Goal: Task Accomplishment & Management: Complete application form

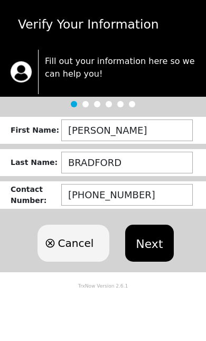
click at [143, 241] on button "Next" at bounding box center [149, 243] width 48 height 37
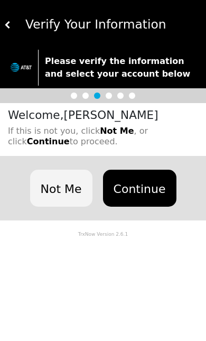
click at [147, 184] on button "Continue" at bounding box center [140, 188] width 74 height 37
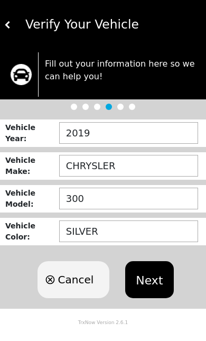
click at [150, 281] on button "Next" at bounding box center [149, 279] width 48 height 37
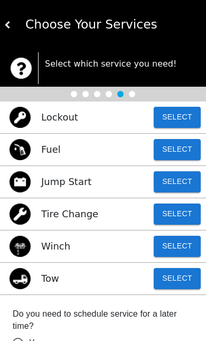
click at [10, 15] on button at bounding box center [7, 25] width 7 height 50
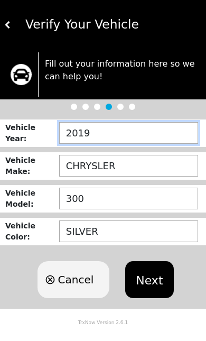
click at [133, 135] on input "2019" at bounding box center [128, 133] width 139 height 22
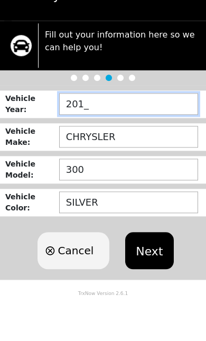
type input "20__"
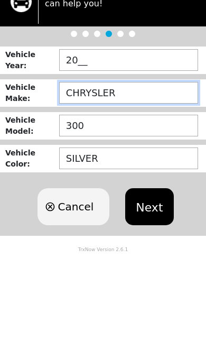
type input "CHRYSLERO"
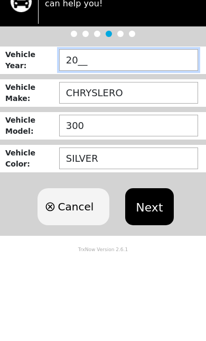
click at [121, 122] on input "20__" at bounding box center [128, 133] width 139 height 22
click at [113, 122] on input "20__" at bounding box center [128, 133] width 139 height 22
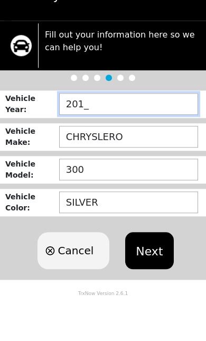
type input "2013"
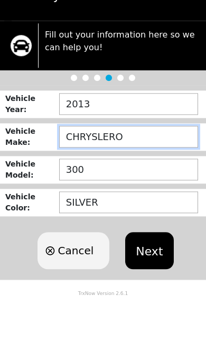
click at [130, 155] on input "CHRYSLERO" at bounding box center [128, 166] width 139 height 22
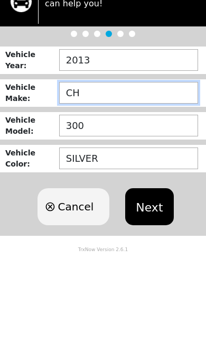
type input "C"
type input "NISSAN ALTIMA"
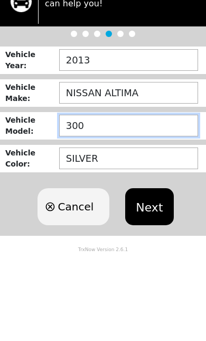
click at [113, 188] on input "300" at bounding box center [128, 199] width 139 height 22
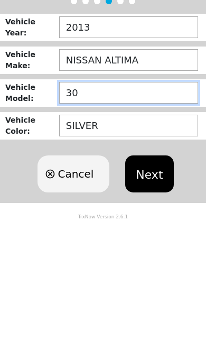
type input "3"
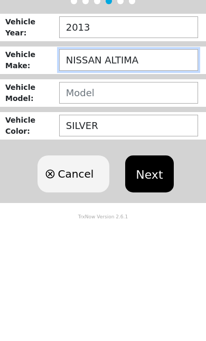
click at [157, 155] on input "NISSAN ALTIMA" at bounding box center [128, 166] width 139 height 22
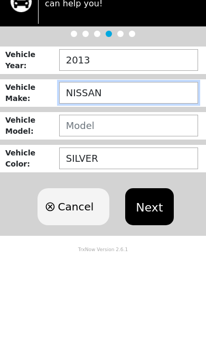
type input "NISSAN"
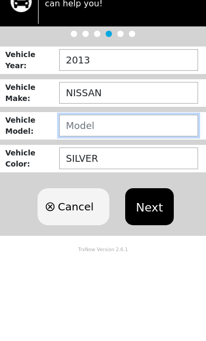
click at [125, 188] on input "text" at bounding box center [128, 199] width 139 height 22
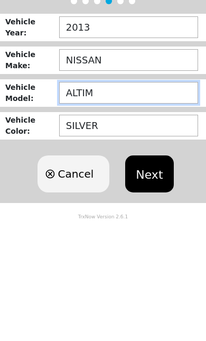
type input "ALTIMA"
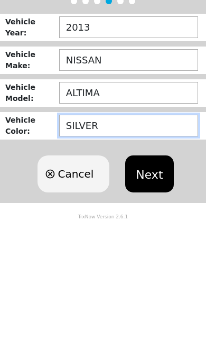
click at [144, 221] on input "SILVER" at bounding box center [128, 232] width 139 height 22
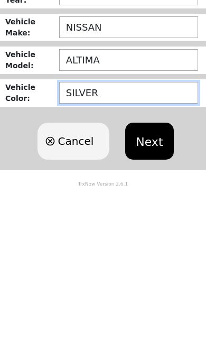
click at [113, 221] on input "SILVER" at bounding box center [128, 232] width 139 height 22
type input "S"
type input "BLUE"
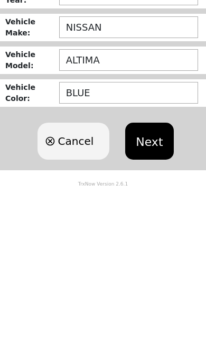
click at [154, 261] on button "Next" at bounding box center [149, 279] width 48 height 37
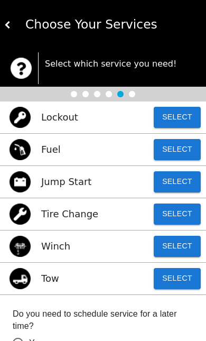
click at [181, 213] on button "Select" at bounding box center [177, 214] width 47 height 21
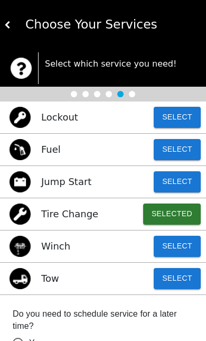
scroll to position [57, 0]
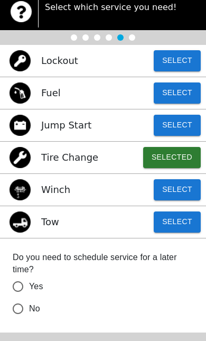
click at [17, 306] on input "No" at bounding box center [18, 309] width 22 height 22
radio input "false"
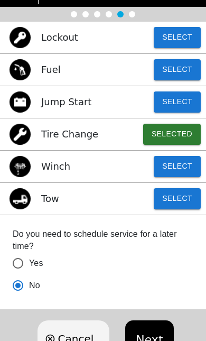
scroll to position [80, 0]
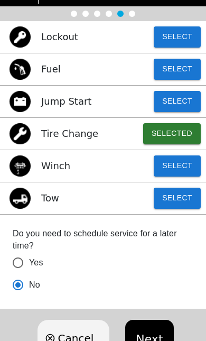
click at [149, 327] on button "Next" at bounding box center [149, 338] width 48 height 37
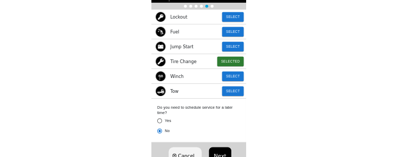
scroll to position [0, 0]
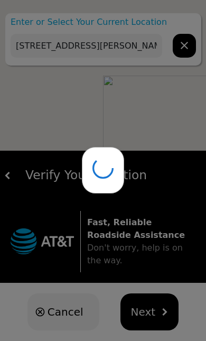
type input "[STREET_ADDRESS][PERSON_NAME]"
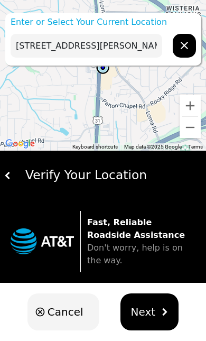
click at [141, 304] on span "Next" at bounding box center [143, 312] width 25 height 16
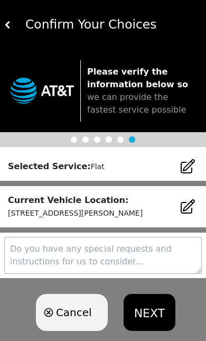
click at [148, 311] on button "NEXT" at bounding box center [150, 312] width 52 height 37
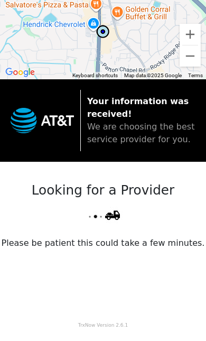
click at [186, 267] on div "Looking for a Provider Please be patient this could take a few minutes." at bounding box center [103, 237] width 206 height 150
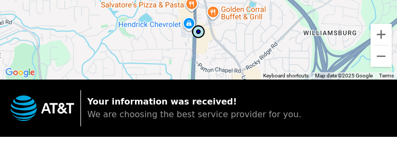
click at [9, 131] on div "Your information was received! We are choosing the best service provider for yo…" at bounding box center [198, 107] width 397 height 57
